Goal: Navigation & Orientation: Find specific page/section

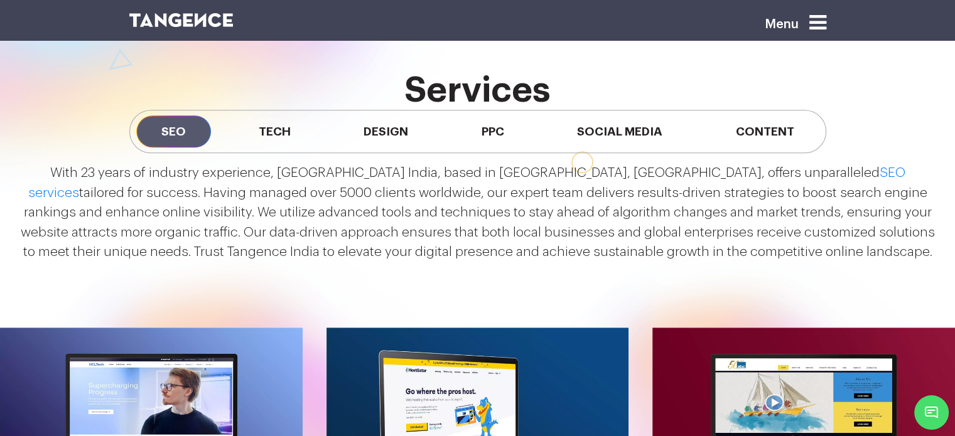
scroll to position [942, 0]
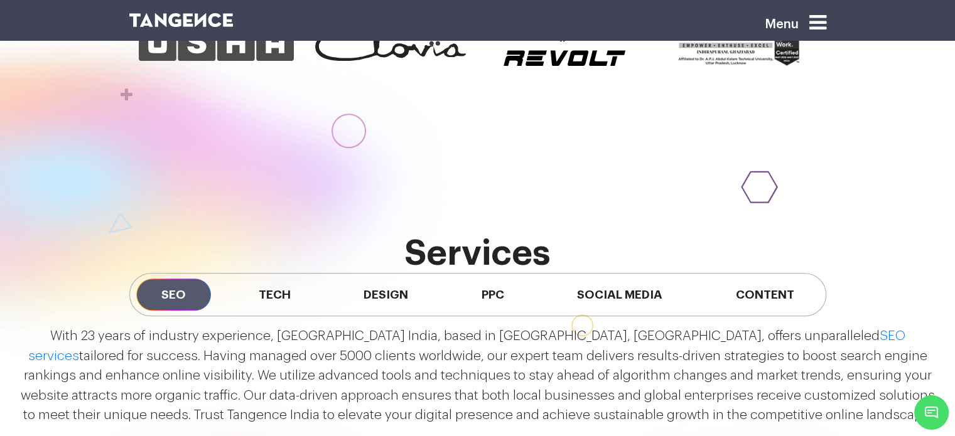
click at [826, 22] on icon at bounding box center [817, 23] width 17 height 20
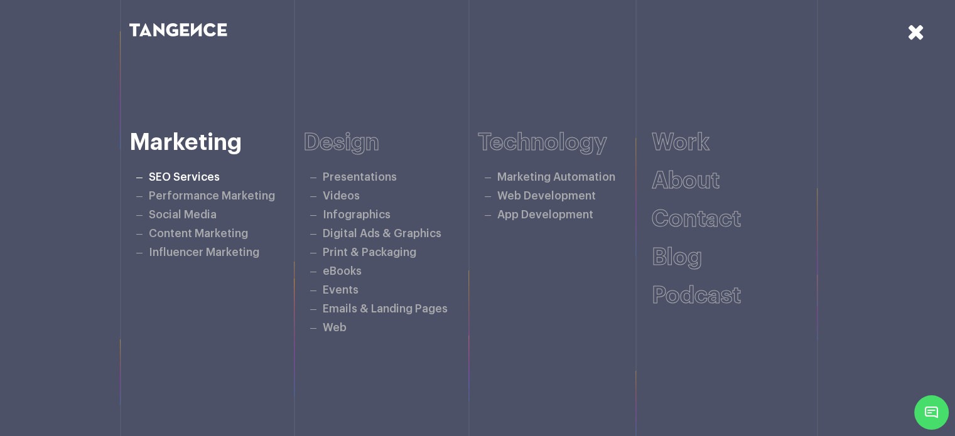
click at [191, 178] on link "SEO Services" at bounding box center [184, 177] width 71 height 11
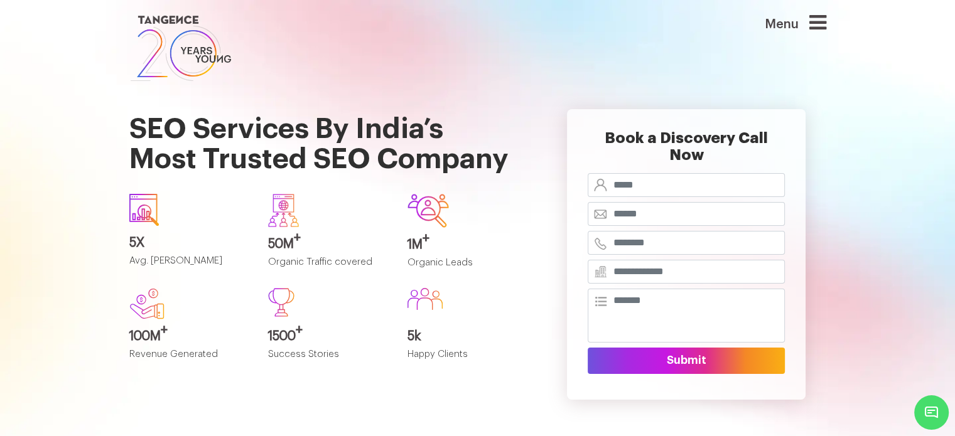
click at [817, 18] on icon at bounding box center [817, 23] width 17 height 20
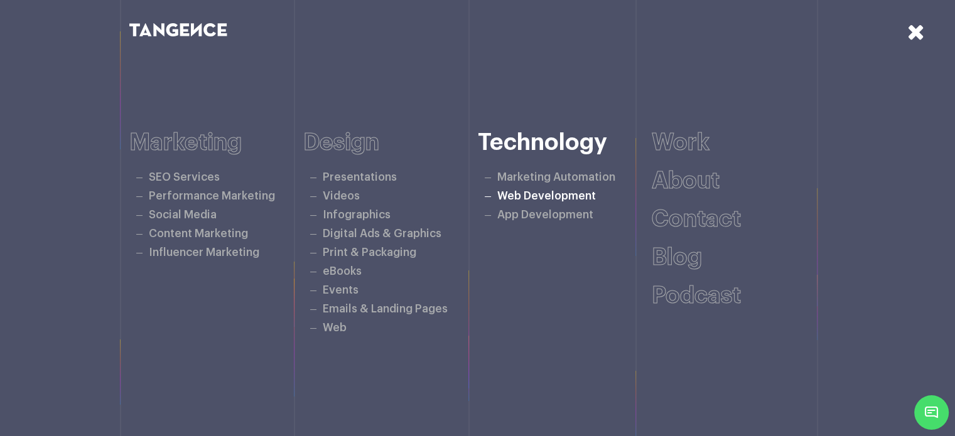
click at [533, 194] on link "Web Development" at bounding box center [546, 196] width 99 height 11
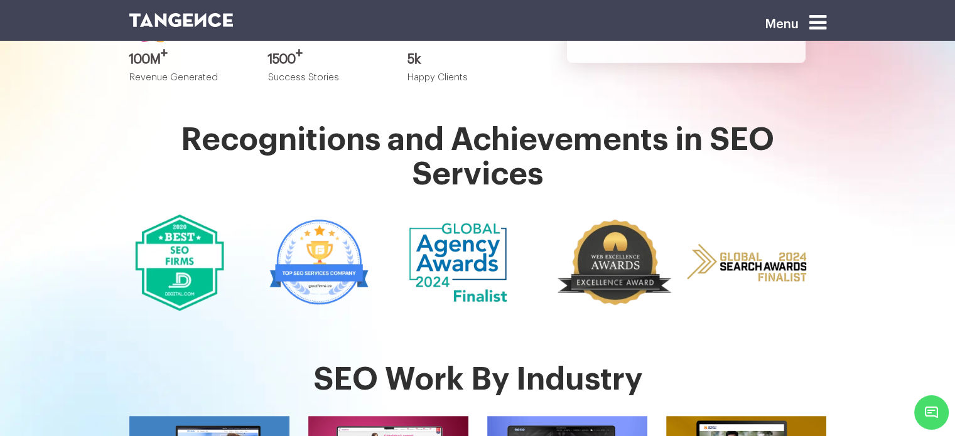
scroll to position [251, 0]
